Goal: Transaction & Acquisition: Purchase product/service

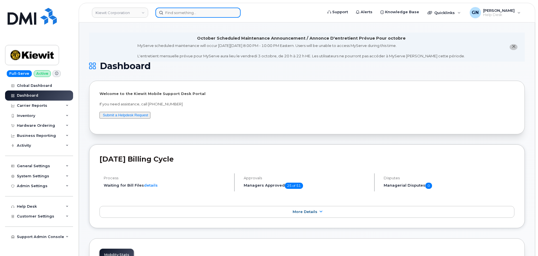
click at [188, 14] on input at bounding box center [198, 13] width 85 height 10
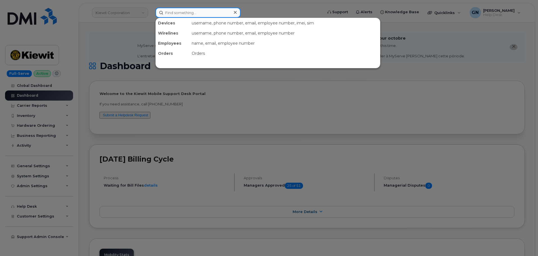
paste input "8084942986"
type input "8084942986"
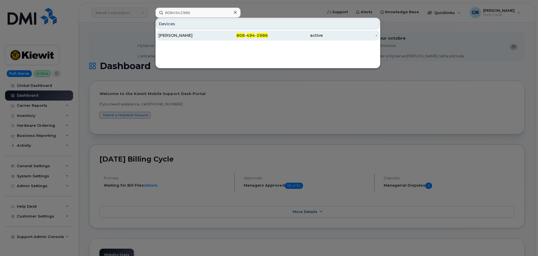
click at [205, 33] on div "[PERSON_NAME]" at bounding box center [186, 36] width 55 height 6
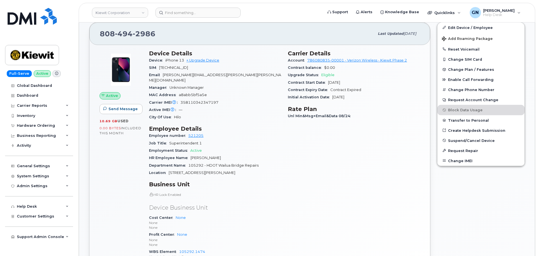
scroll to position [172, 0]
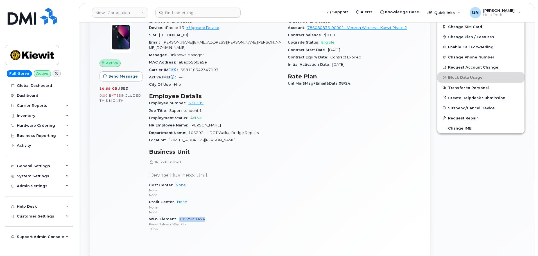
drag, startPoint x: 208, startPoint y: 215, endPoint x: 179, endPoint y: 216, distance: 28.7
click at [179, 216] on div "WBS Element 105292.1474 Kiewit Infrastr West Co 1036" at bounding box center [215, 224] width 132 height 17
copy link "105292.1474"
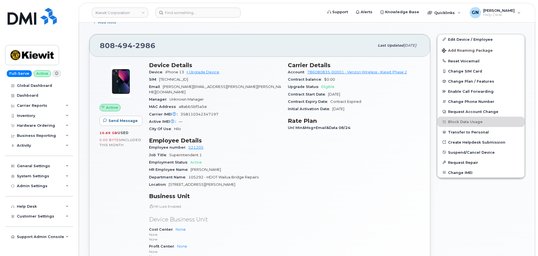
scroll to position [88, 0]
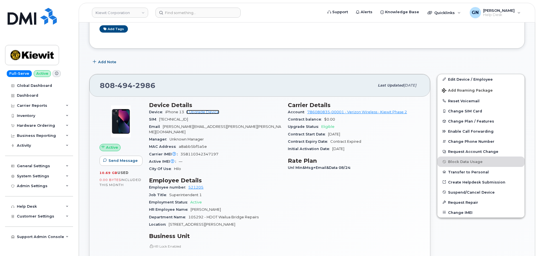
click at [215, 112] on link "+ Upgrade Device" at bounding box center [202, 112] width 33 height 4
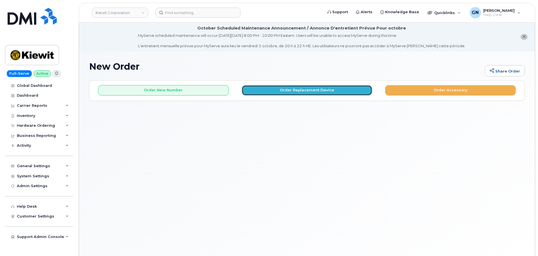
click at [296, 91] on button "Order Replacement Device" at bounding box center [307, 90] width 131 height 10
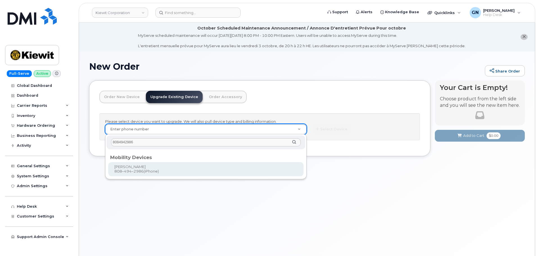
type input "8084942986"
type input "1172324"
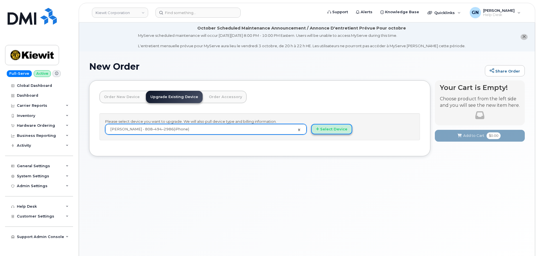
click at [340, 130] on button "Select Device" at bounding box center [331, 129] width 41 height 10
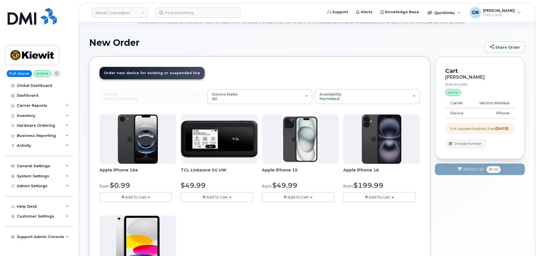
scroll to position [56, 0]
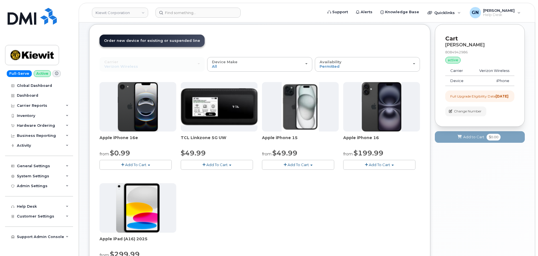
click at [161, 163] on button "Add To Cart" at bounding box center [136, 165] width 72 height 10
click at [157, 177] on link "$0.99 - 2 Year Upgrade (128GB)" at bounding box center [136, 175] width 71 height 7
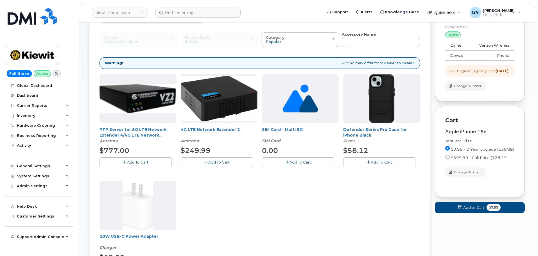
scroll to position [113, 0]
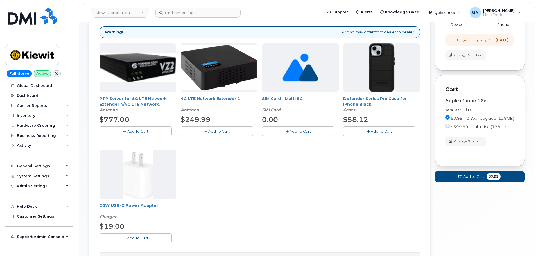
drag, startPoint x: 381, startPoint y: 132, endPoint x: 376, endPoint y: 134, distance: 5.3
click at [381, 132] on span "Add To Cart" at bounding box center [381, 131] width 21 height 5
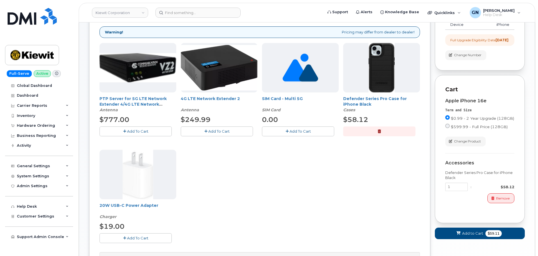
click at [150, 236] on button "Add To Cart" at bounding box center [136, 238] width 72 height 10
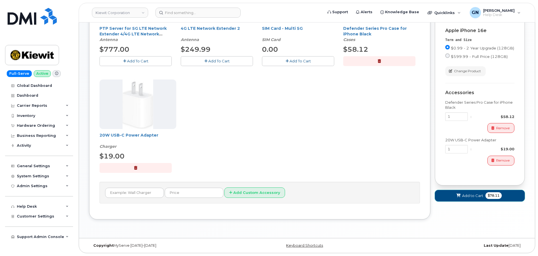
click at [463, 199] on span "Add to Cart" at bounding box center [472, 195] width 21 height 5
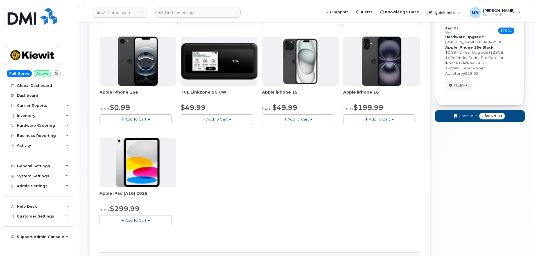
scroll to position [74, 0]
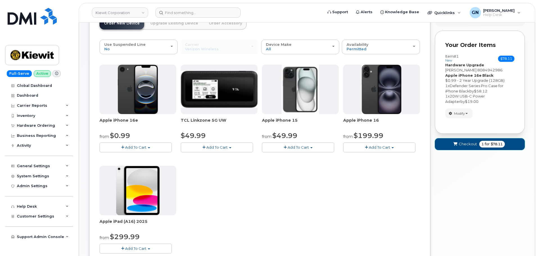
click at [469, 145] on span "Checkout" at bounding box center [468, 143] width 18 height 5
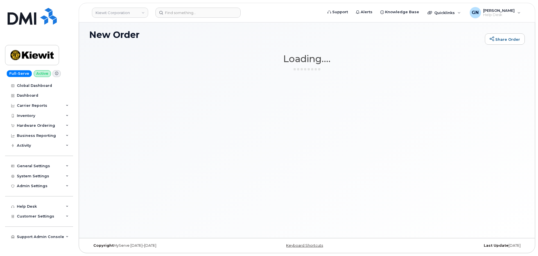
scroll to position [32, 0]
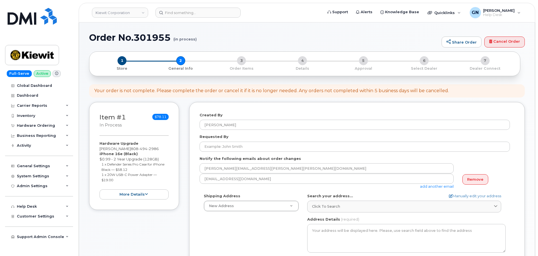
select select
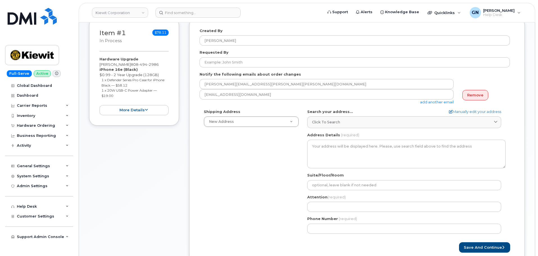
scroll to position [113, 0]
click at [484, 98] on link "Remove" at bounding box center [476, 95] width 26 height 10
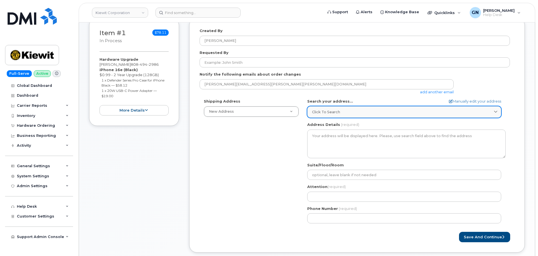
click at [343, 113] on div "Click to search" at bounding box center [404, 111] width 185 height 5
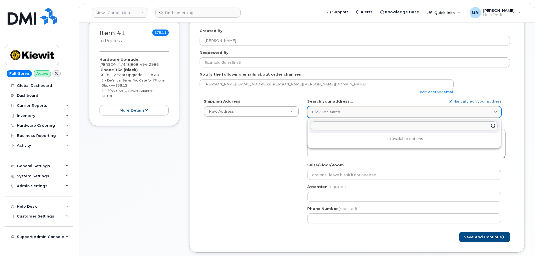
paste input "3-397 [PERSON_NAME] HI 96766"
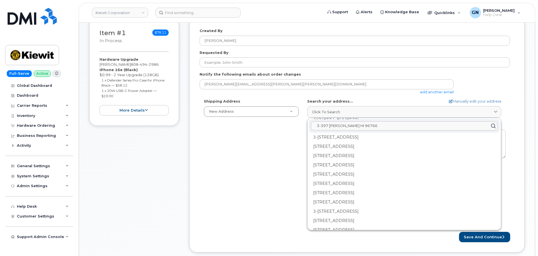
scroll to position [28, 0]
type input "3-397 [PERSON_NAME] HI 96766"
click at [269, 147] on div "Shipping Address New Address New Address [STREET_ADDRESS][GEOGRAPHIC_DATA][PERS…" at bounding box center [355, 163] width 311 height 129
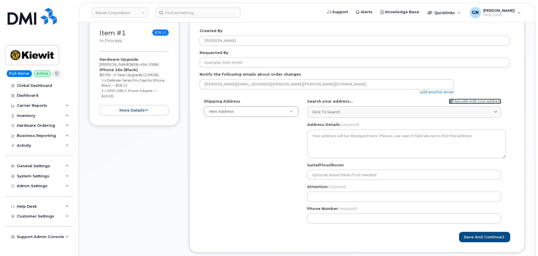
click at [491, 102] on link "Manually edit your address" at bounding box center [475, 101] width 52 height 5
select select
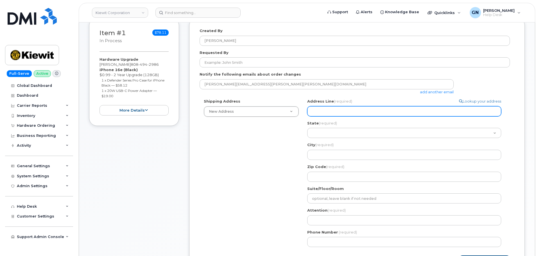
click at [314, 114] on input "Address Line (required)" at bounding box center [404, 111] width 194 height 10
paste input "3-397 Kuhio HW"
select select
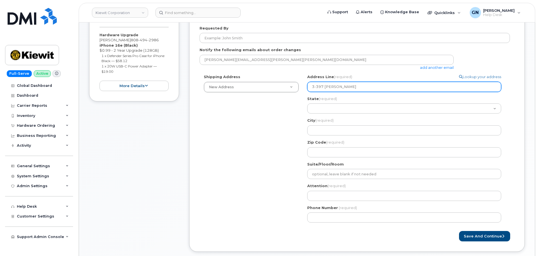
scroll to position [169, 0]
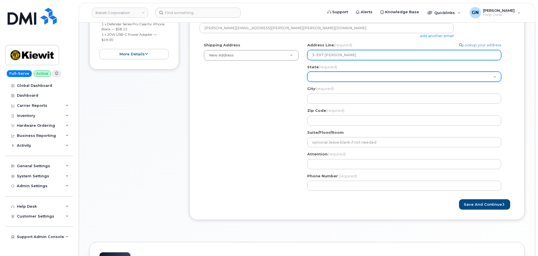
type input "3-397 Kuhio HW"
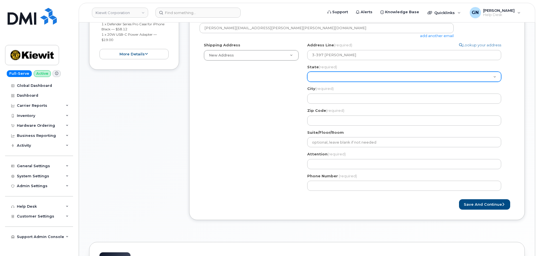
click at [322, 79] on select "Alabama Alaska American Samoa Arizona Arkansas California Colorado Connecticut …" at bounding box center [404, 77] width 194 height 10
select select "HI"
click at [307, 72] on select "Alabama Alaska American Samoa Arizona Arkansas California Colorado Connecticut …" at bounding box center [404, 77] width 194 height 10
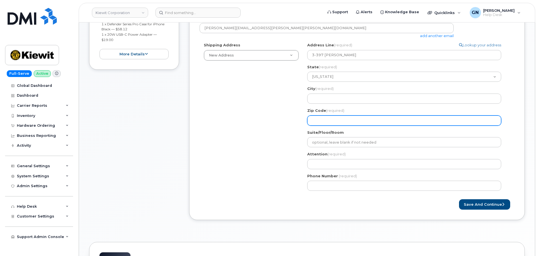
click at [328, 119] on input "Zip Code (required)" at bounding box center [404, 121] width 194 height 10
paste input "96766"
select select
type input "96766"
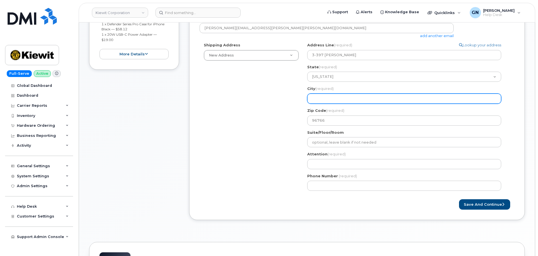
click at [326, 100] on input "City (required)" at bounding box center [404, 99] width 194 height 10
paste input "Kapa'a"
select select
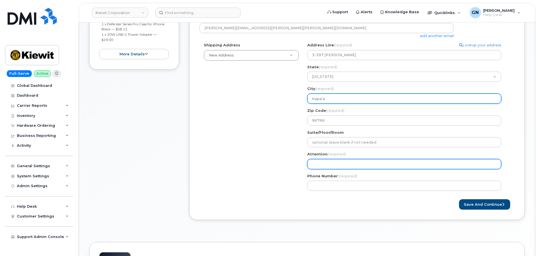
type input "Kapa'a"
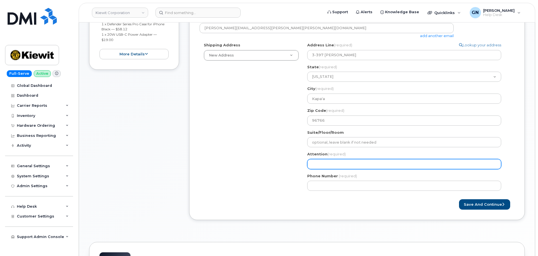
click at [332, 163] on input "Attention (required)" at bounding box center [404, 164] width 194 height 10
click at [337, 166] on input "Attention (required)" at bounding box center [404, 164] width 194 height 10
paste input "[PERSON_NAME]"
select select
type input "[PERSON_NAME]"
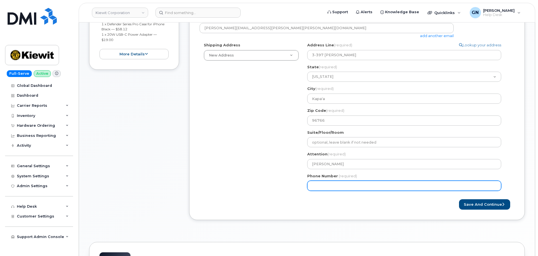
click at [331, 187] on input "Phone Number" at bounding box center [404, 186] width 194 height 10
paste input "8084942986"
select select
type input "8084942986"
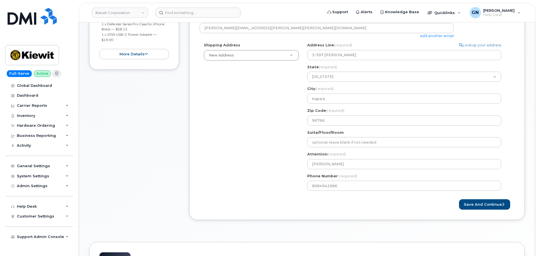
drag, startPoint x: 302, startPoint y: 206, endPoint x: 315, endPoint y: 203, distance: 13.5
click at [304, 206] on div "Save and Continue" at bounding box center [357, 204] width 315 height 10
click at [485, 204] on button "Save and Continue" at bounding box center [484, 204] width 51 height 10
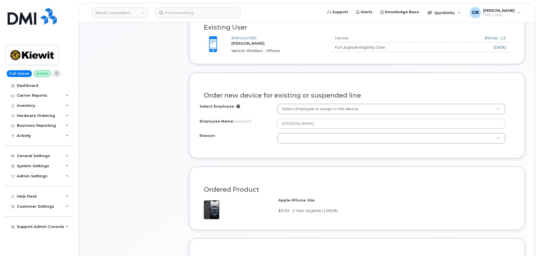
scroll to position [254, 0]
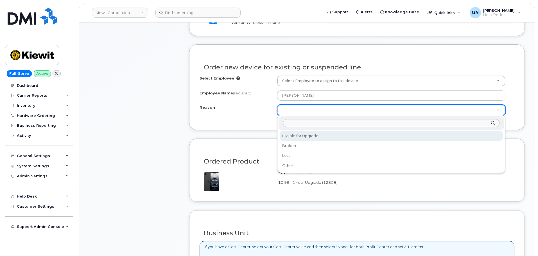
select select "eligible_for_upgrade"
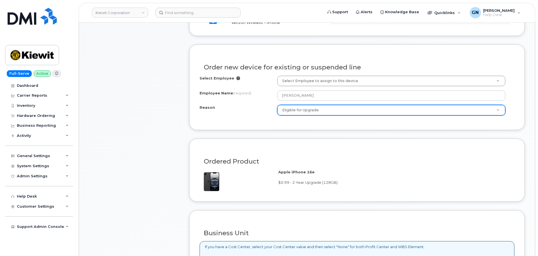
click at [291, 125] on div "Order new device for existing or suspended line Select Employee Select Employee…" at bounding box center [357, 87] width 336 height 86
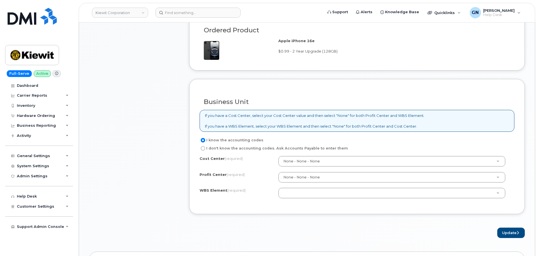
scroll to position [394, 0]
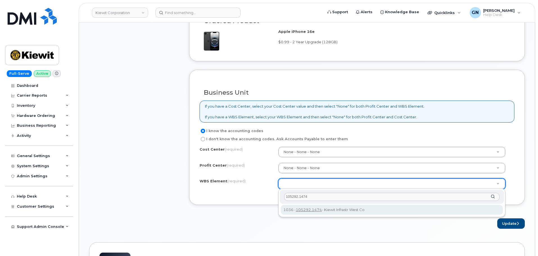
type input "105292.1474"
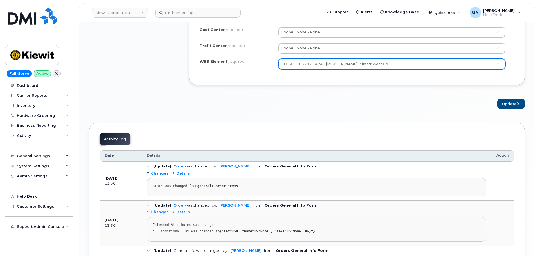
scroll to position [535, 0]
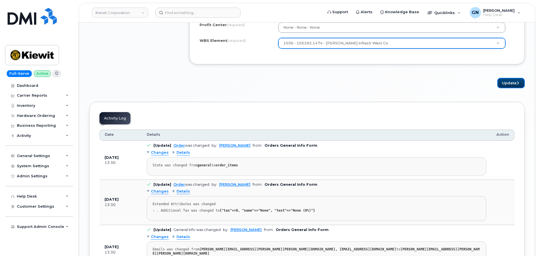
drag, startPoint x: 508, startPoint y: 84, endPoint x: 499, endPoint y: 93, distance: 12.7
click at [507, 86] on button "Update" at bounding box center [512, 83] width 28 height 10
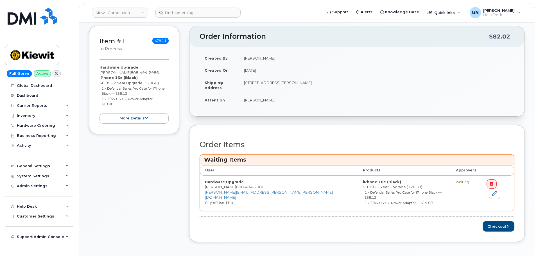
scroll to position [197, 0]
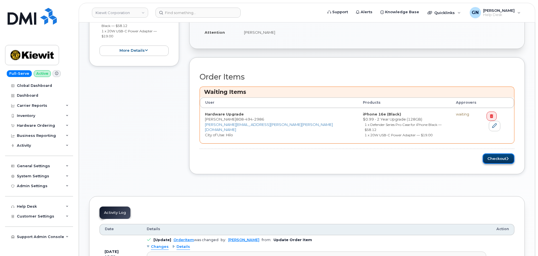
click at [486, 155] on button "Checkout" at bounding box center [499, 159] width 32 height 10
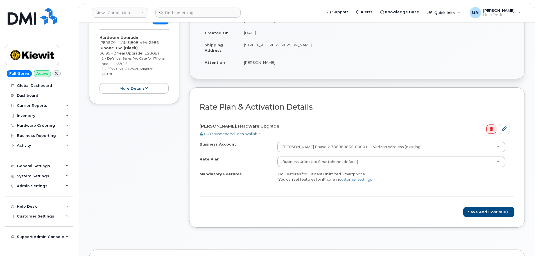
scroll to position [141, 0]
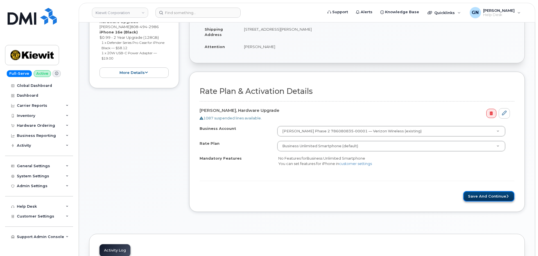
click at [473, 195] on button "Save and Continue" at bounding box center [489, 196] width 51 height 10
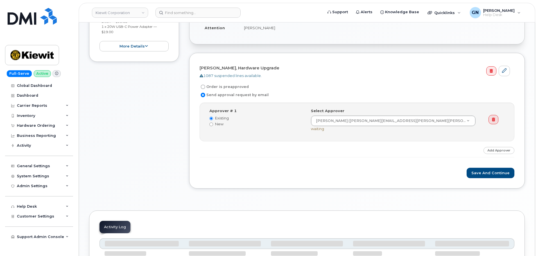
scroll to position [169, 0]
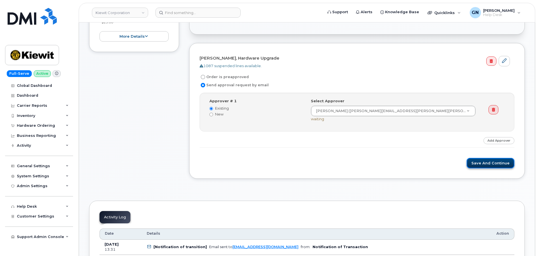
click at [484, 163] on button "Save and Continue" at bounding box center [491, 163] width 48 height 10
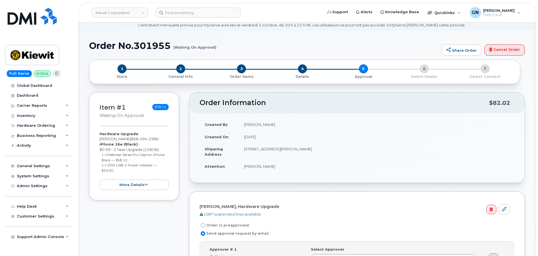
scroll to position [13, 0]
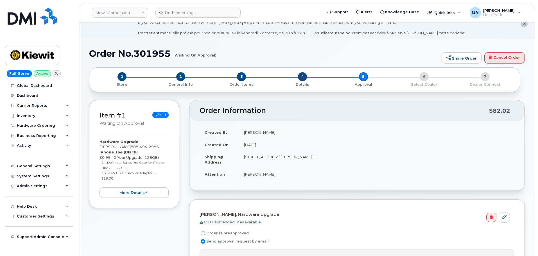
click at [102, 55] on h1 "Order No.301955 (Waiting On Approval)" at bounding box center [264, 54] width 350 height 10
drag, startPoint x: 102, startPoint y: 55, endPoint x: 140, endPoint y: 51, distance: 37.8
click at [138, 50] on h1 "Order No.301955 (Waiting On Approval)" at bounding box center [264, 54] width 350 height 10
copy h1 "Order No.301955"
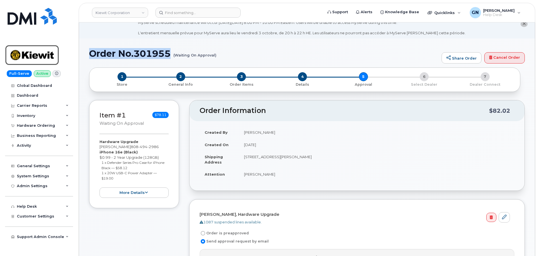
click at [34, 51] on img at bounding box center [31, 55] width 43 height 16
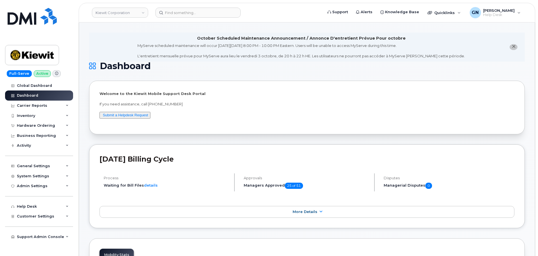
click at [514, 47] on icon "close notification" at bounding box center [514, 47] width 4 height 4
